Goal: Information Seeking & Learning: Stay updated

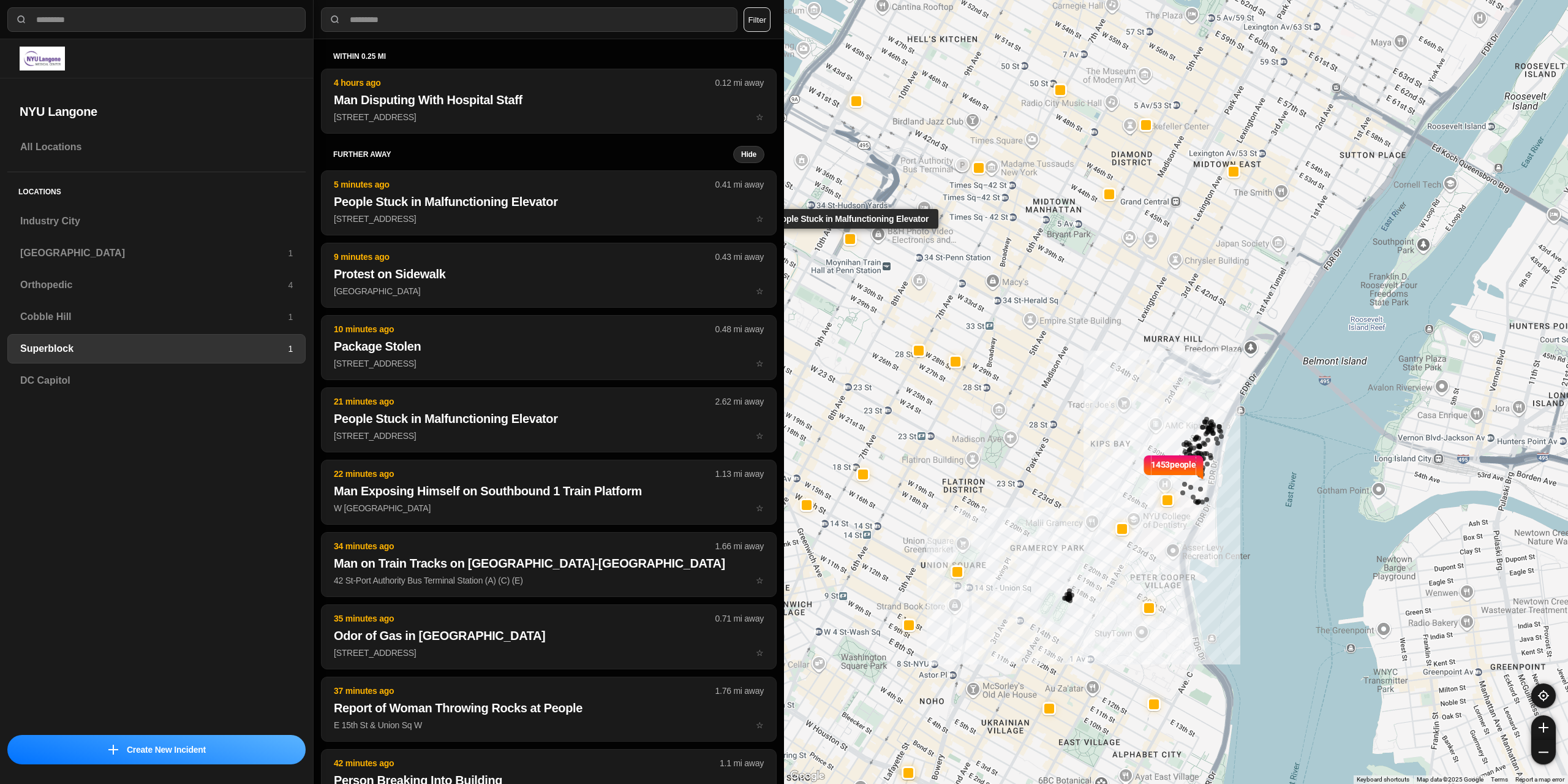
select select "*"
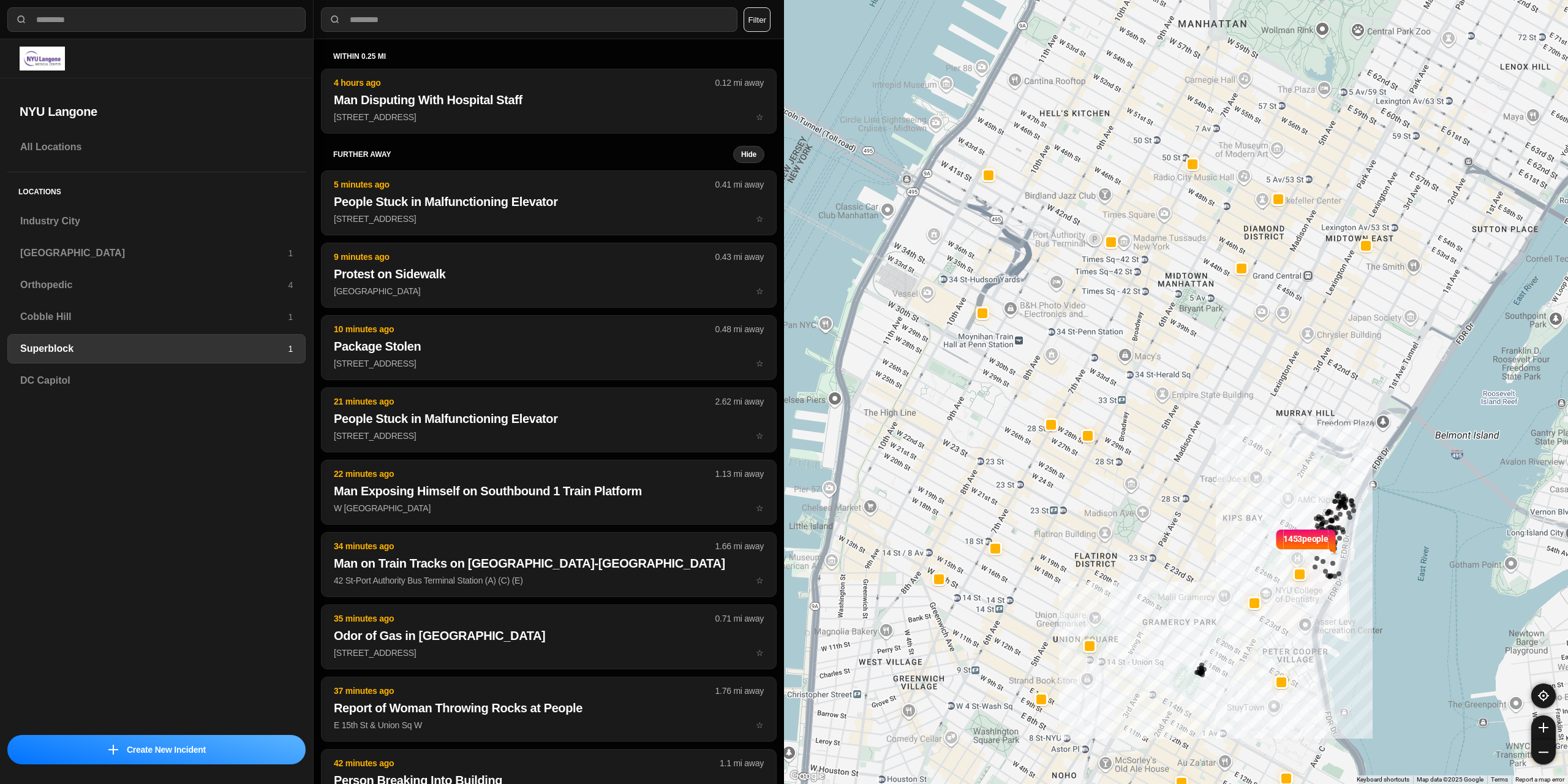
drag, startPoint x: 989, startPoint y: 531, endPoint x: 1125, endPoint y: 614, distance: 159.3
click at [1125, 614] on div "1453 people" at bounding box center [1175, 392] width 784 height 784
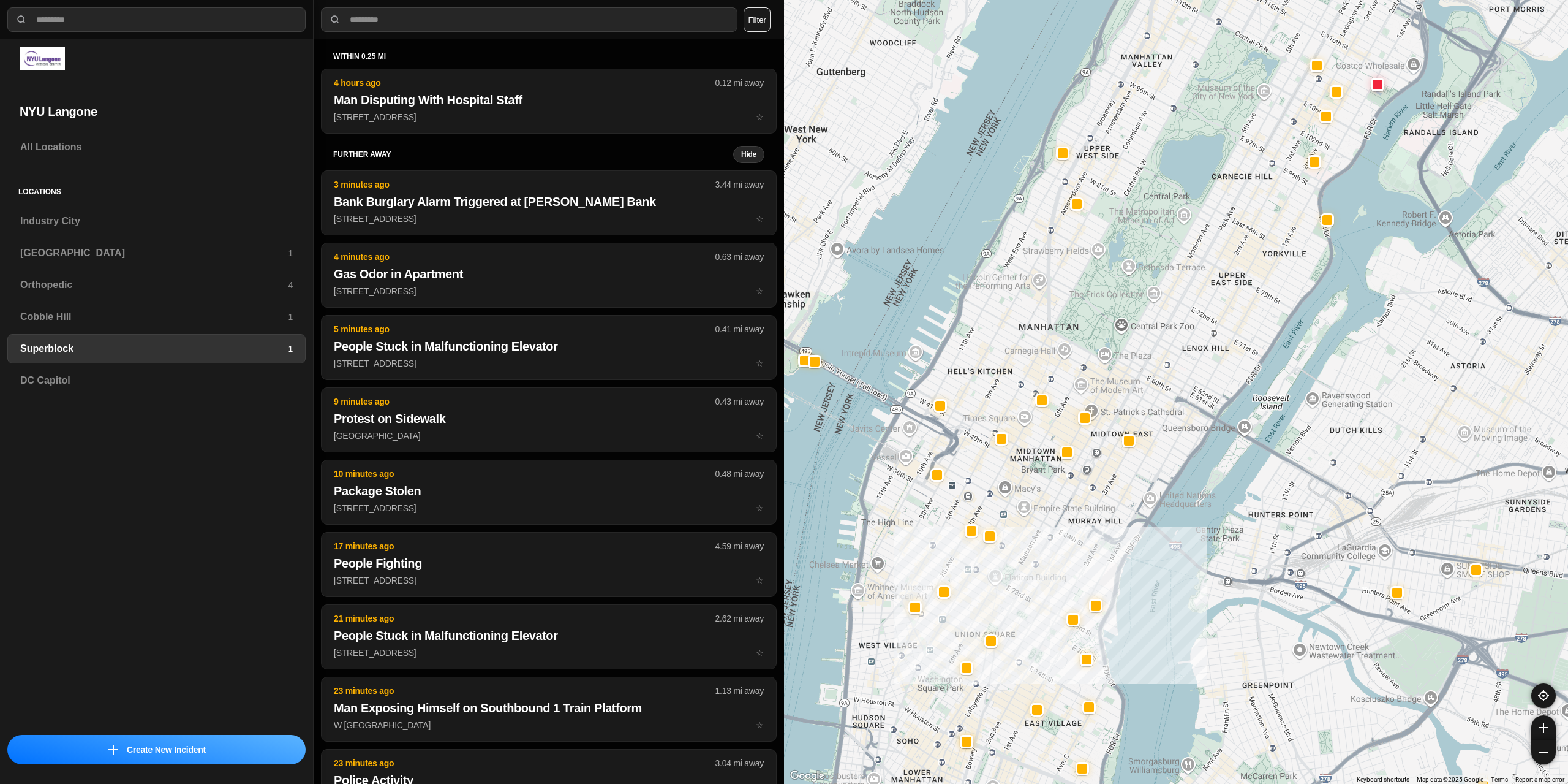
drag, startPoint x: 954, startPoint y: 516, endPoint x: 952, endPoint y: 539, distance: 23.1
click at [952, 539] on div at bounding box center [1175, 392] width 784 height 784
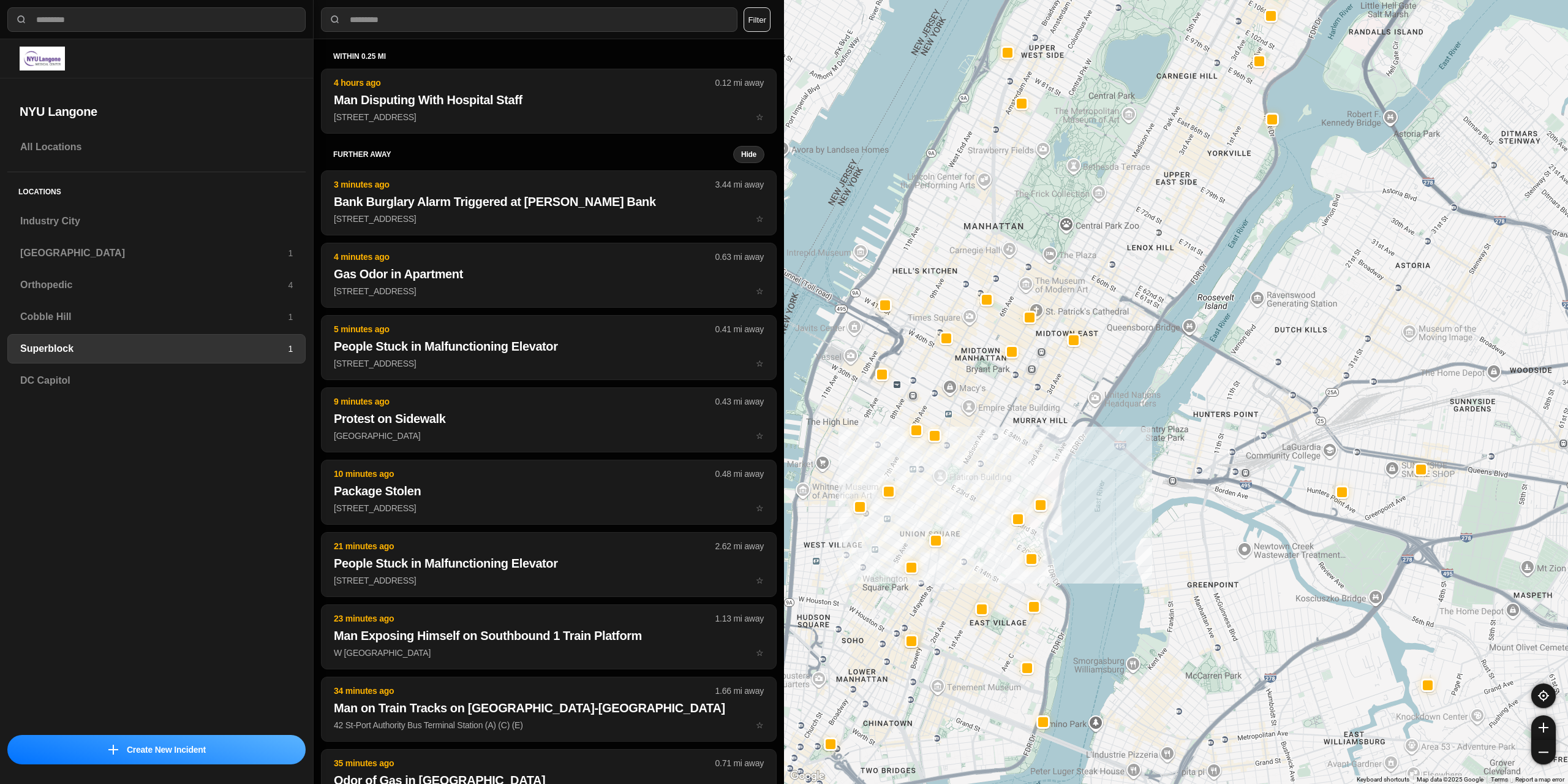
drag, startPoint x: 1029, startPoint y: 532, endPoint x: 971, endPoint y: 426, distance: 120.8
click at [971, 426] on div at bounding box center [1175, 392] width 784 height 784
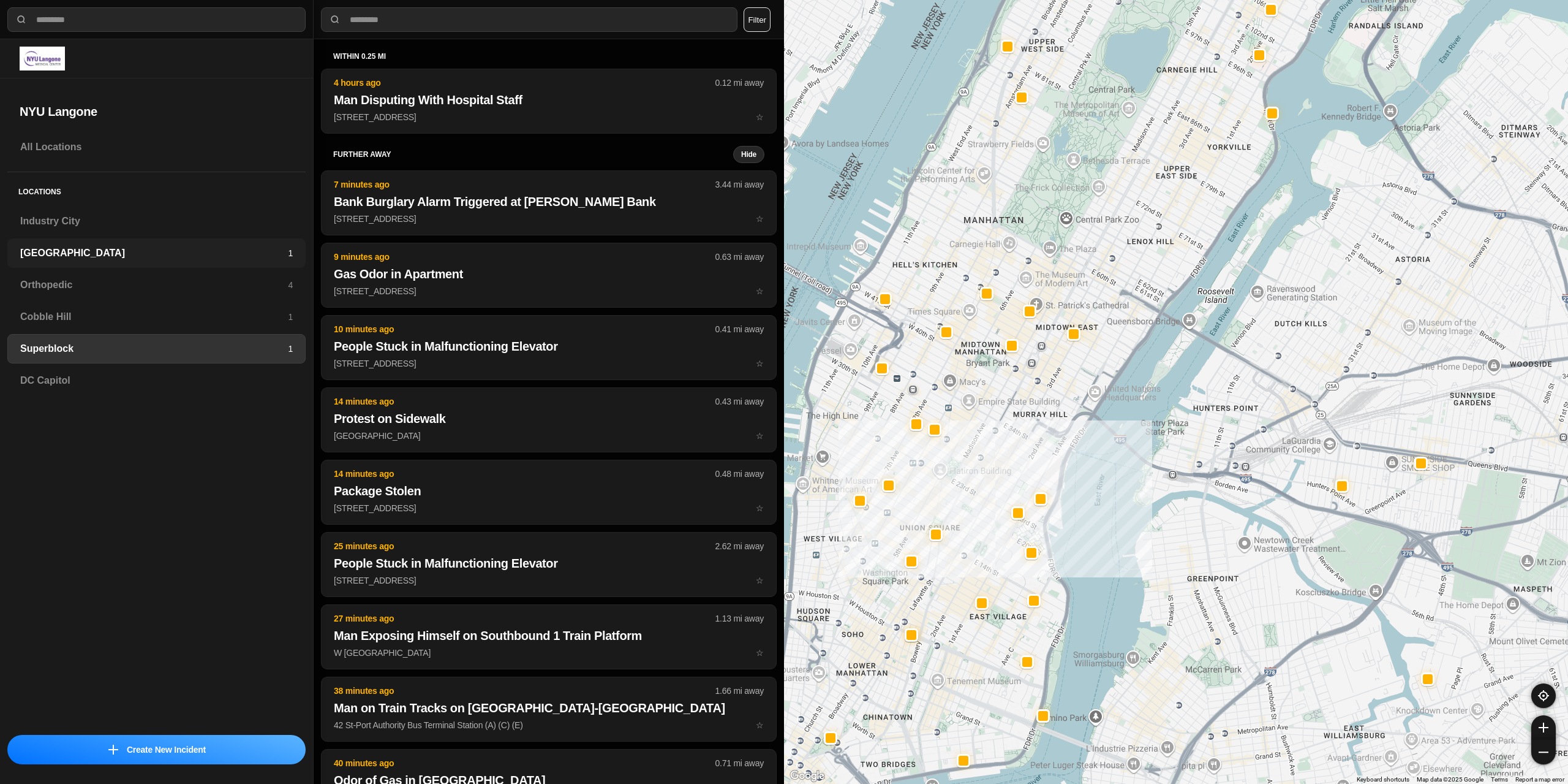
click at [106, 253] on h3 "[GEOGRAPHIC_DATA]" at bounding box center [154, 253] width 268 height 15
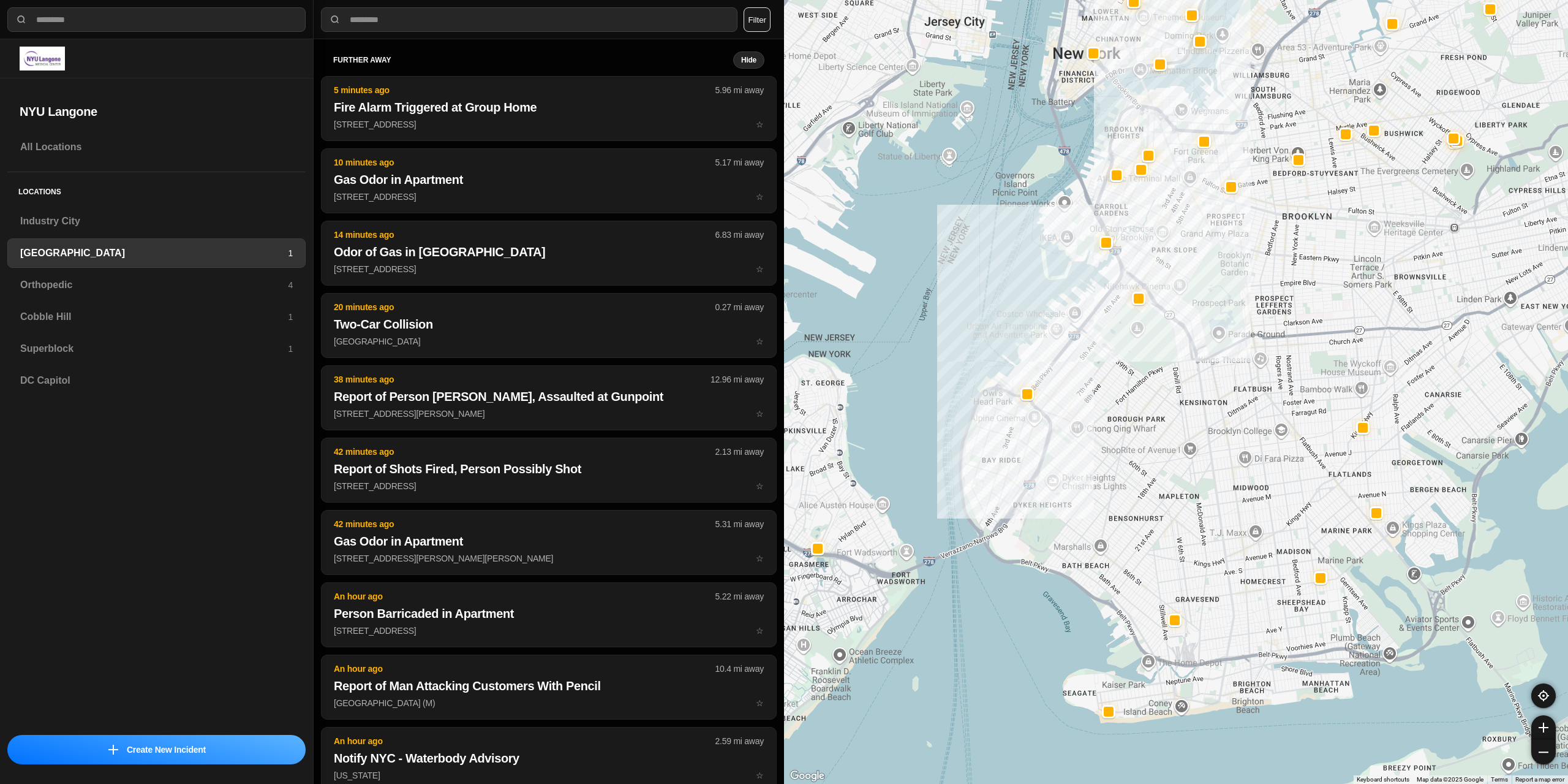
drag, startPoint x: 1042, startPoint y: 391, endPoint x: 1061, endPoint y: 400, distance: 21.0
click at [1061, 400] on div at bounding box center [1175, 392] width 784 height 784
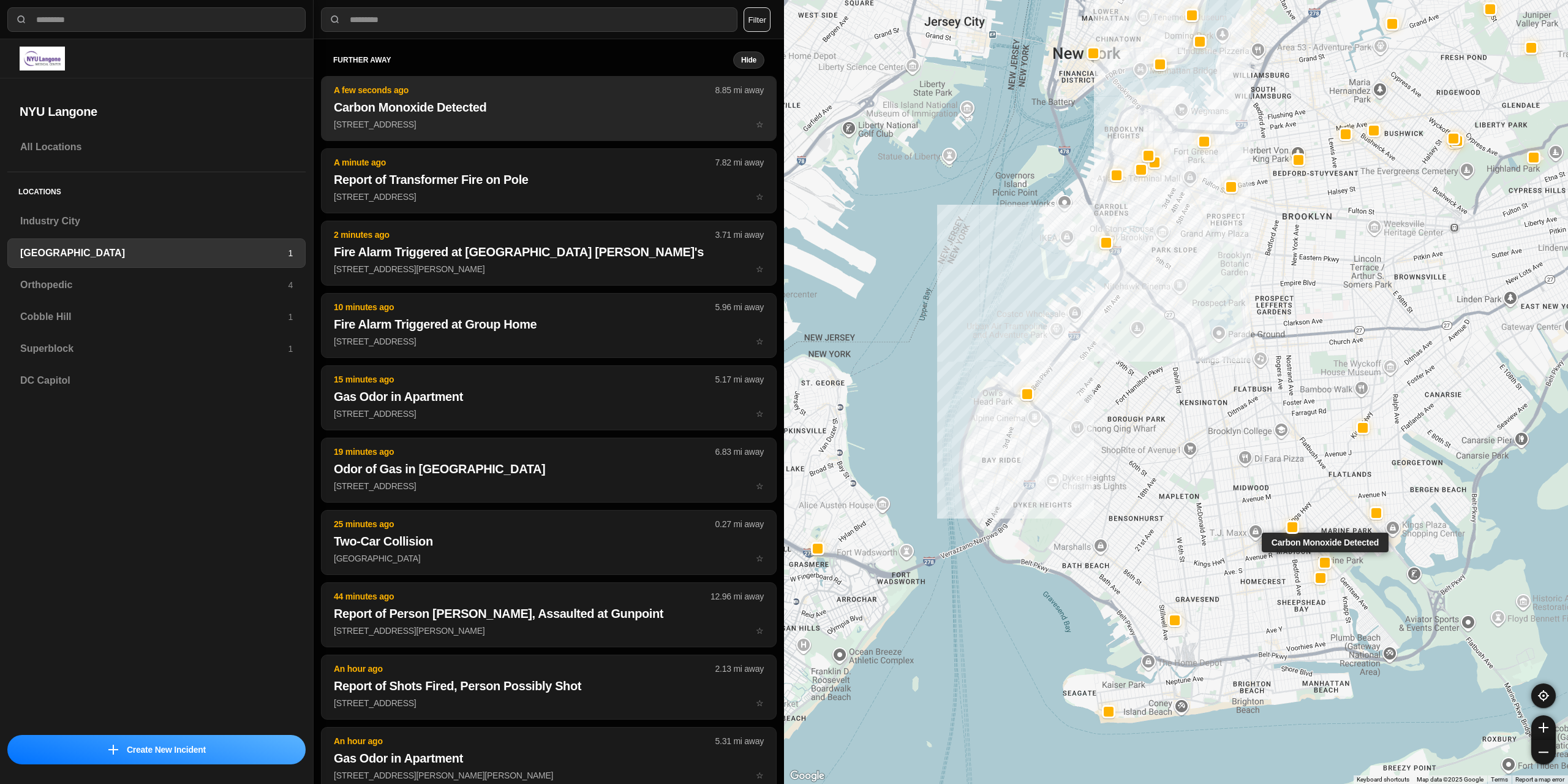
click at [539, 109] on h2 "Carbon Monoxide Detected" at bounding box center [549, 107] width 430 height 17
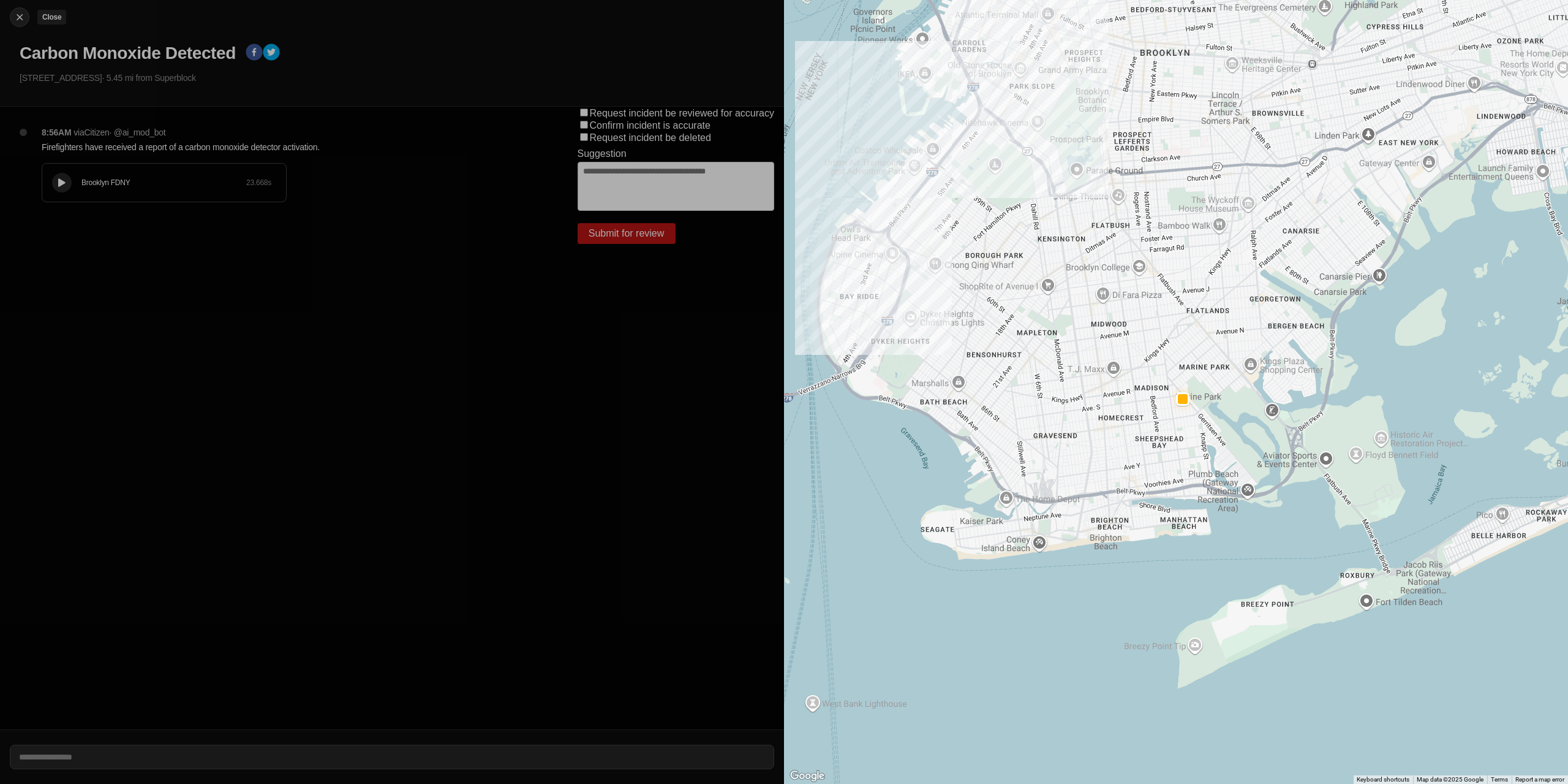
click at [13, 18] on img at bounding box center [19, 17] width 12 height 12
select select "*"
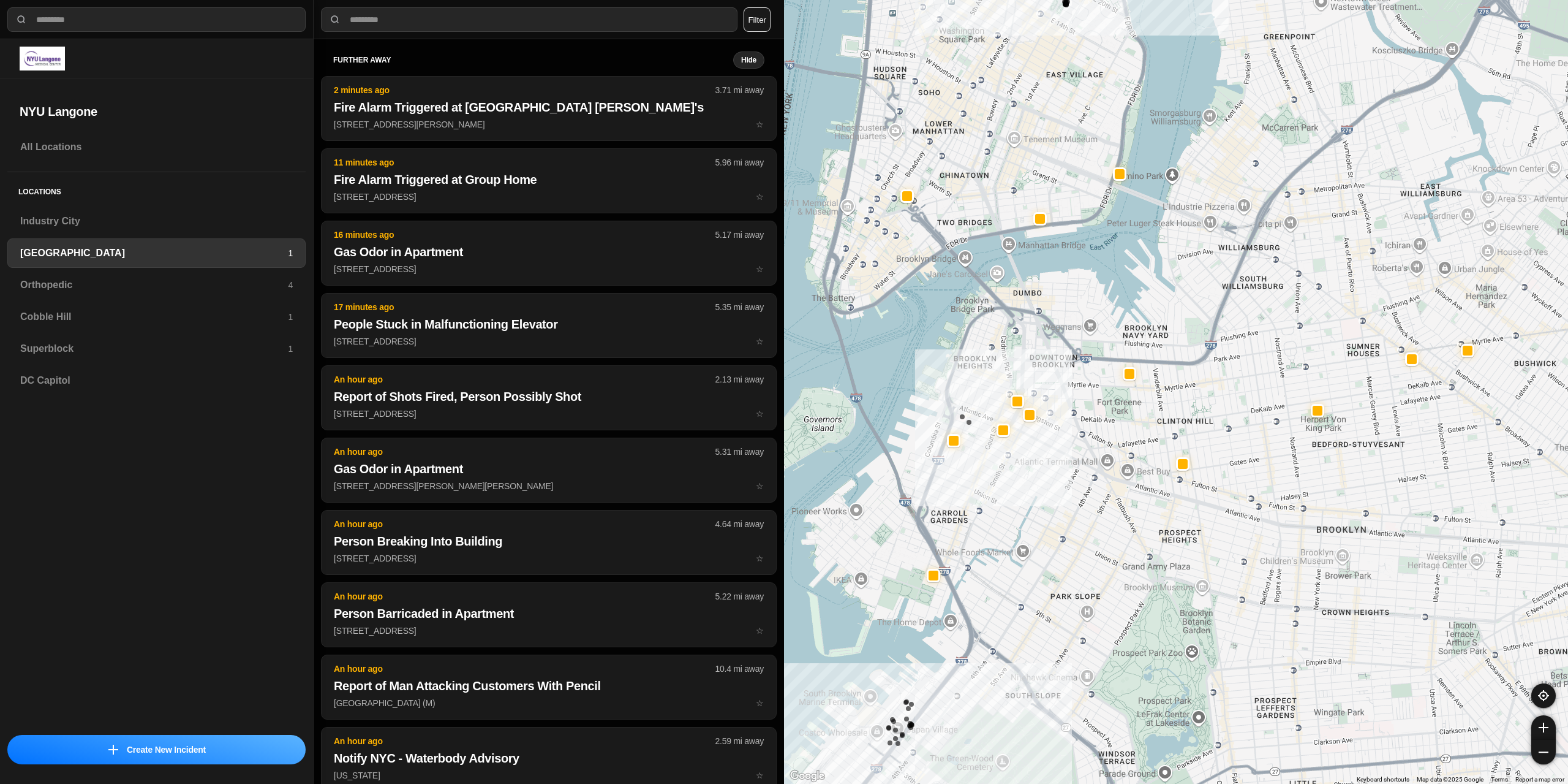
drag, startPoint x: 1330, startPoint y: 271, endPoint x: 1228, endPoint y: 420, distance: 180.6
click at [1228, 420] on div "421 people" at bounding box center [1175, 392] width 784 height 784
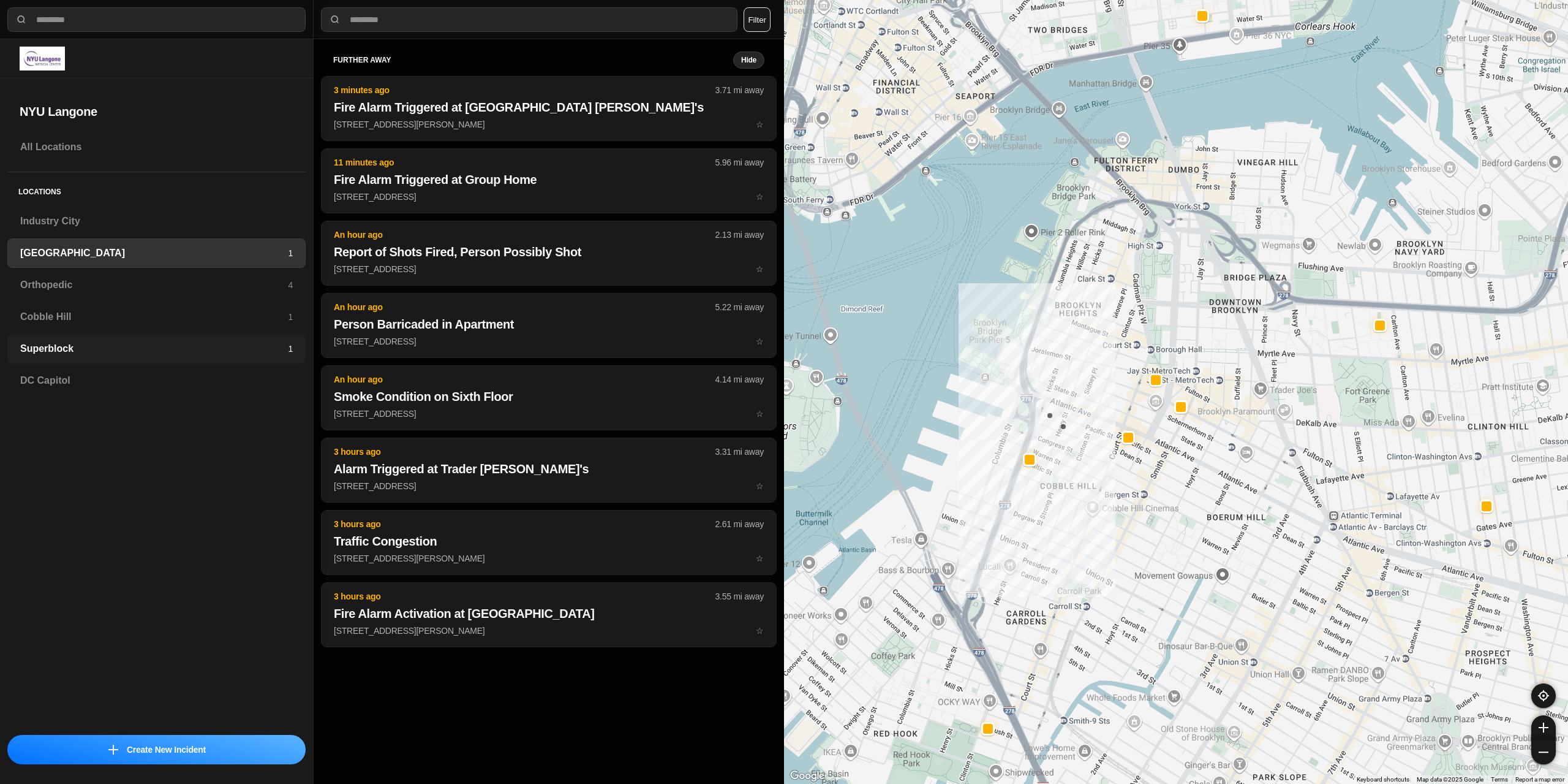
click at [109, 343] on h3 "Superblock" at bounding box center [154, 348] width 268 height 15
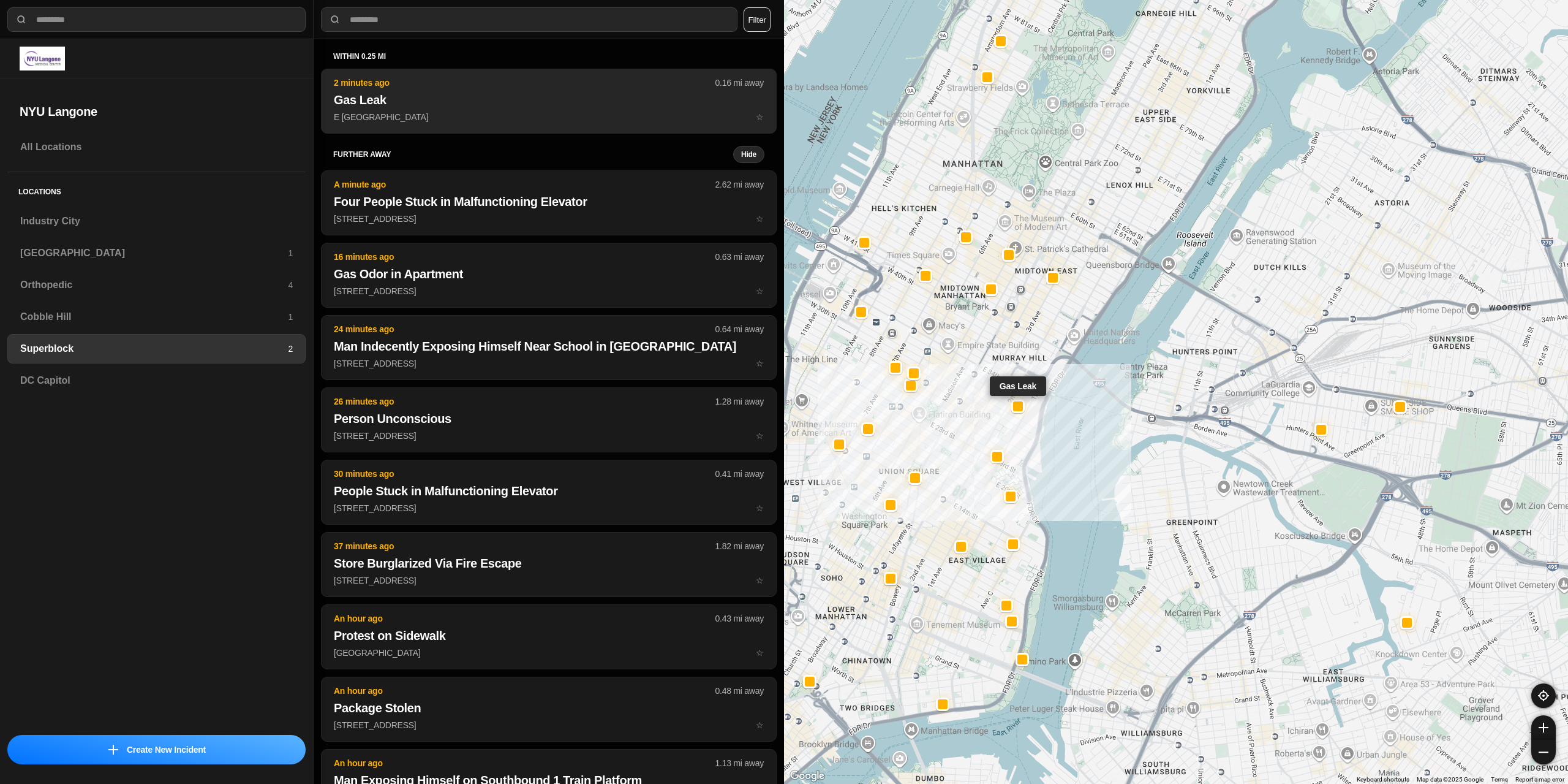
click at [498, 111] on p "E [GEOGRAPHIC_DATA] ☆" at bounding box center [549, 117] width 430 height 12
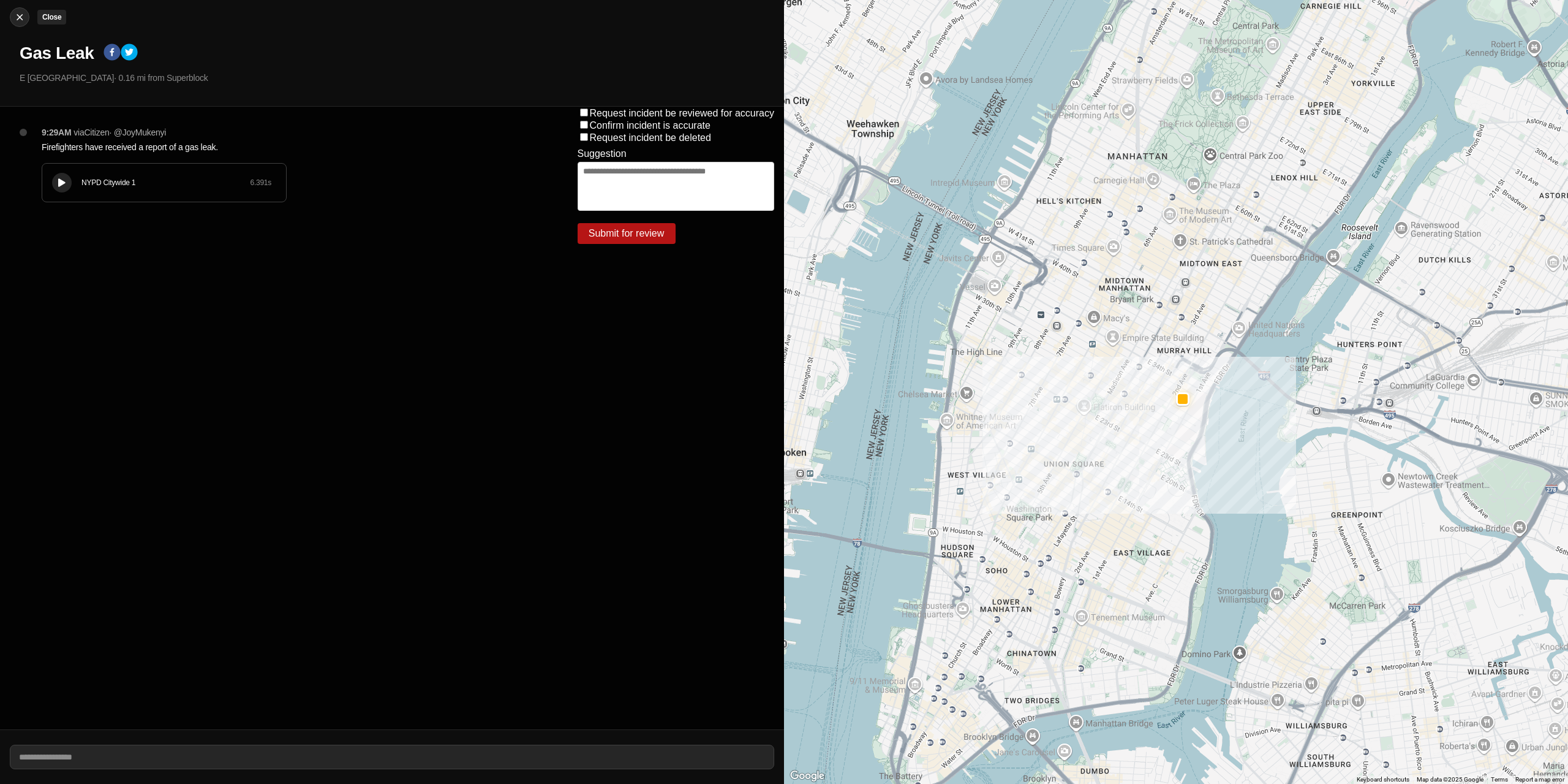
click at [13, 16] on img at bounding box center [19, 17] width 12 height 12
select select "*"
